Goal: Find specific fact: Find specific fact

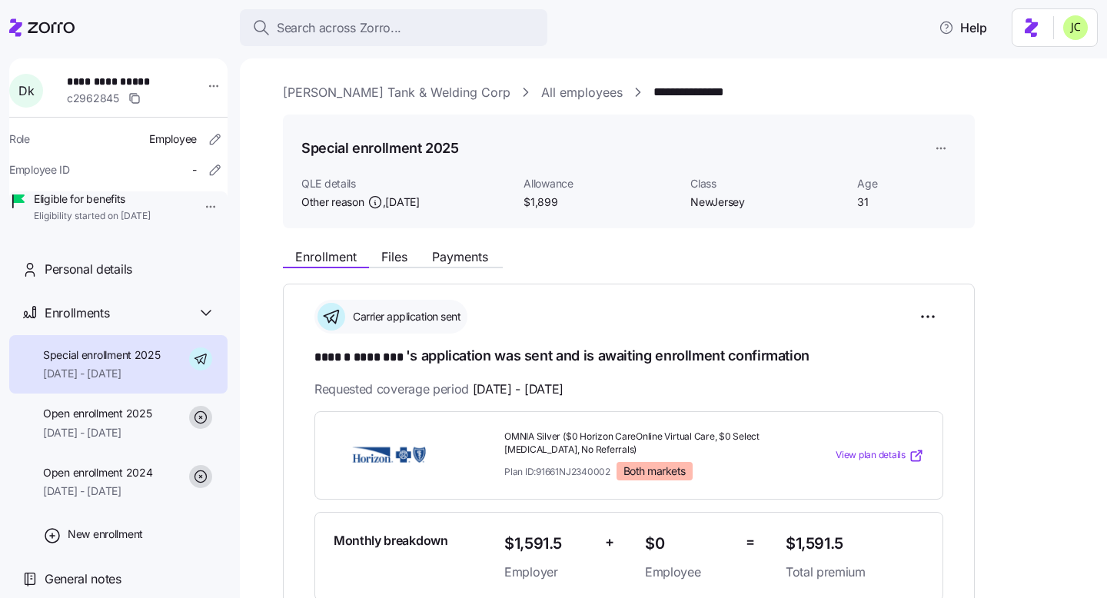
scroll to position [45, 0]
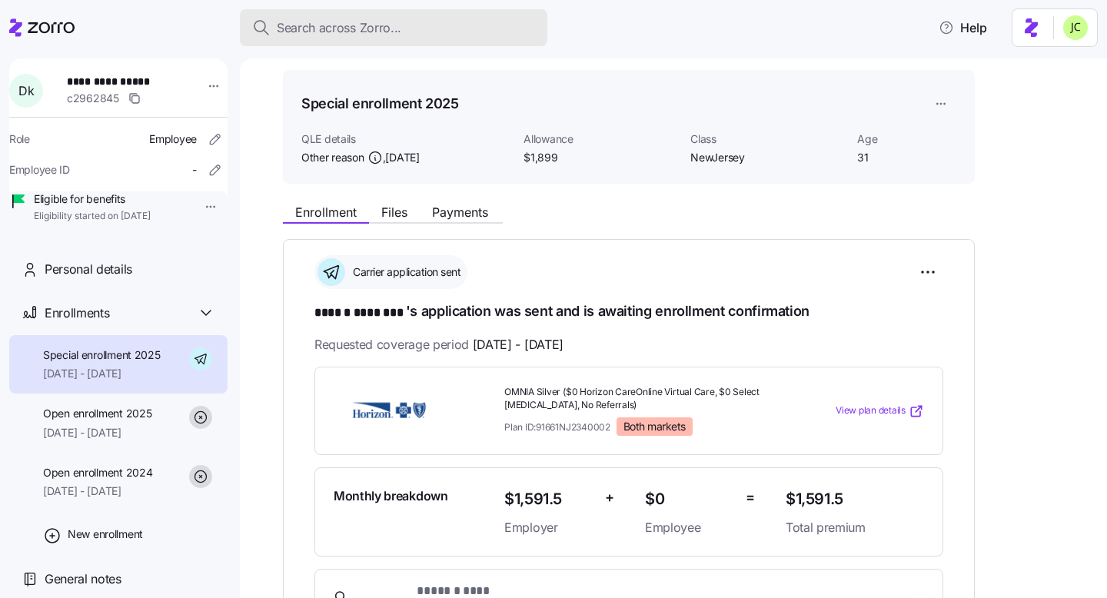
click at [383, 35] on span "Search across Zorro..." at bounding box center [339, 27] width 125 height 19
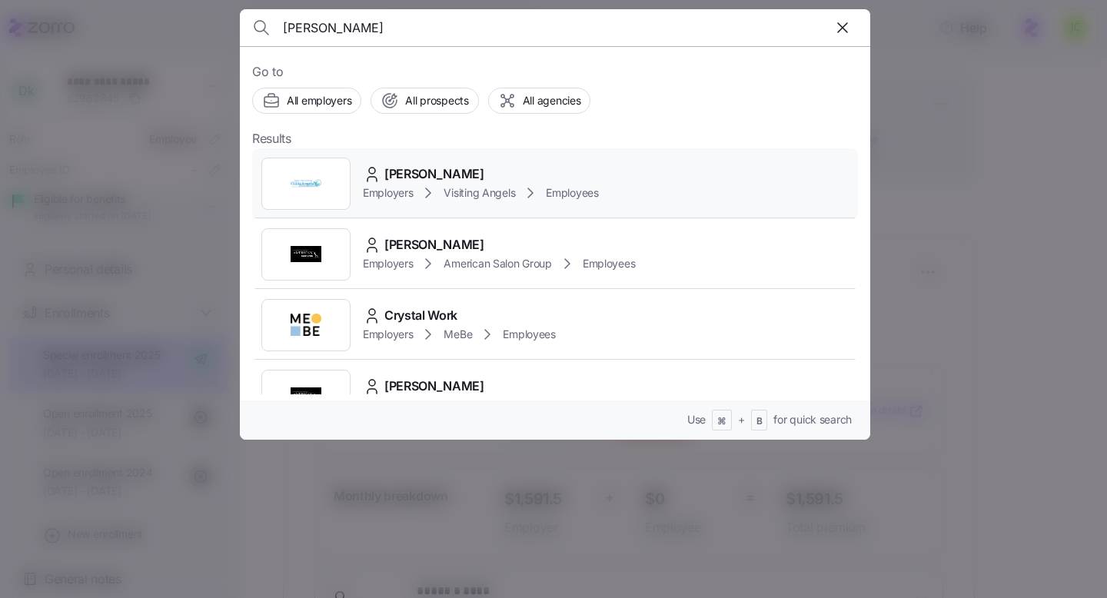
type input "[PERSON_NAME]"
click at [456, 172] on span "[PERSON_NAME]" at bounding box center [434, 174] width 100 height 19
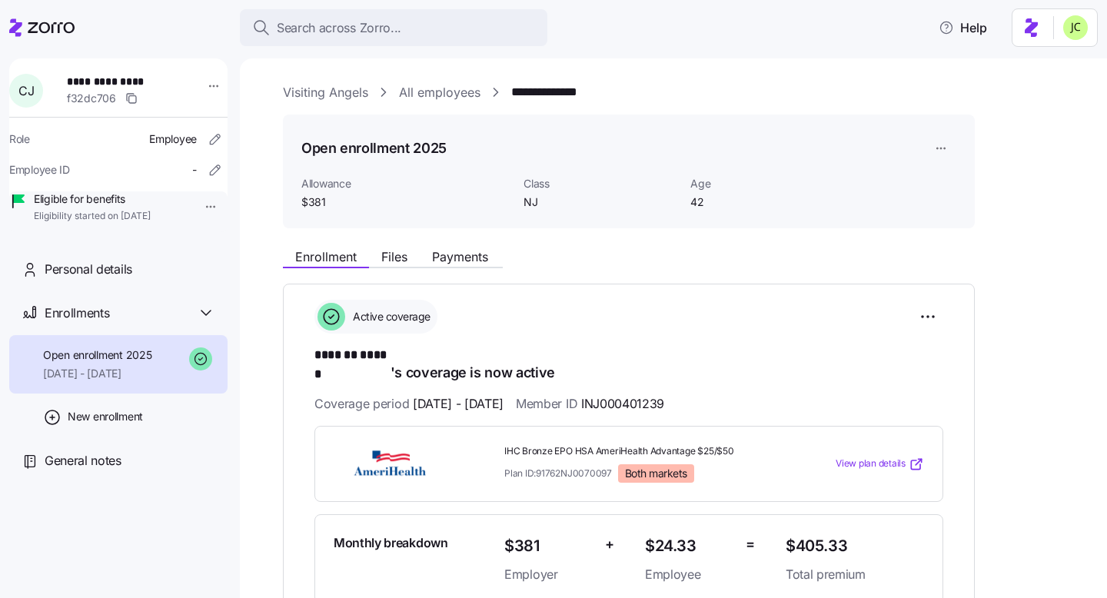
scroll to position [89, 0]
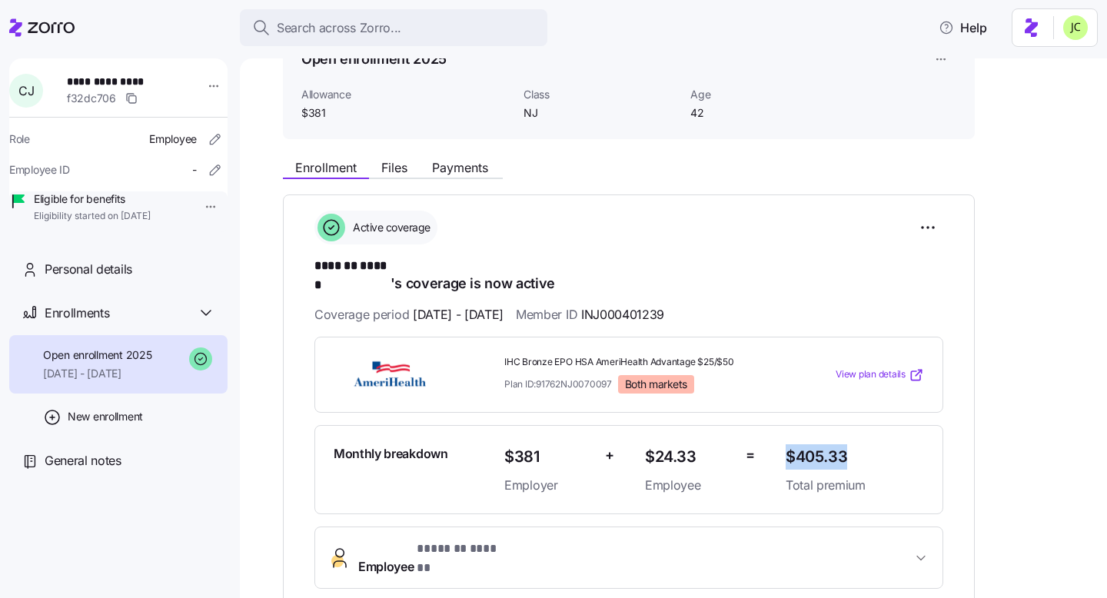
drag, startPoint x: 853, startPoint y: 442, endPoint x: 780, endPoint y: 442, distance: 73.0
click at [780, 442] on div "$405.33 Total premium" at bounding box center [854, 469] width 151 height 63
copy span "$405.33"
